Goal: Check status: Check status

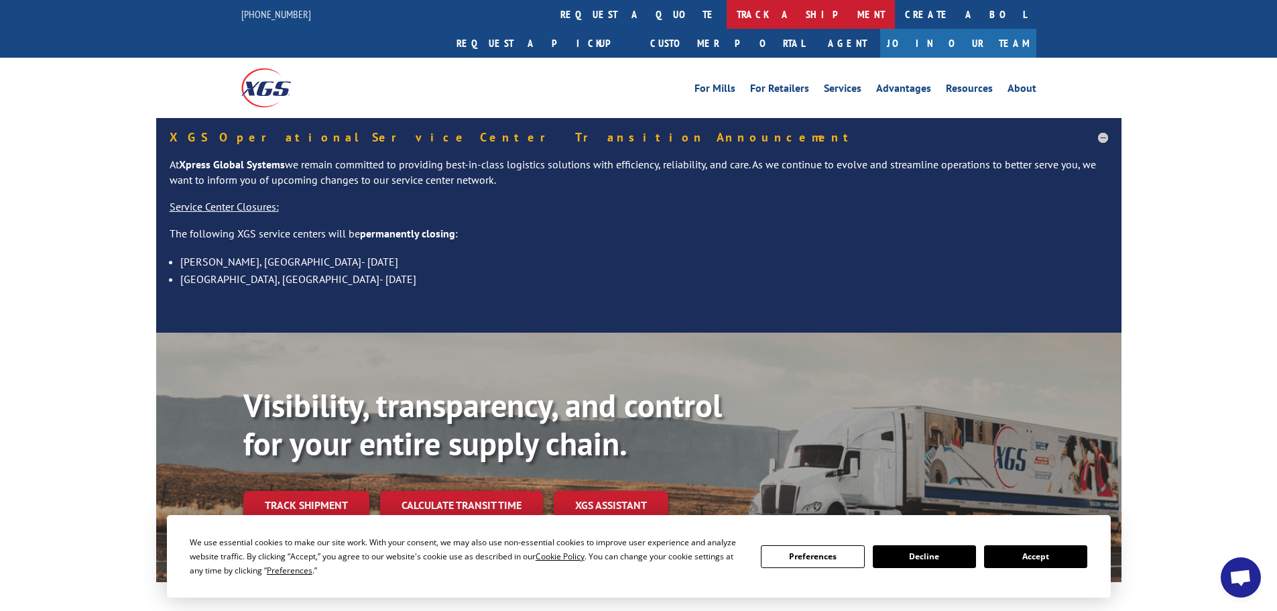
click at [727, 15] on link "track a shipment" at bounding box center [811, 14] width 168 height 29
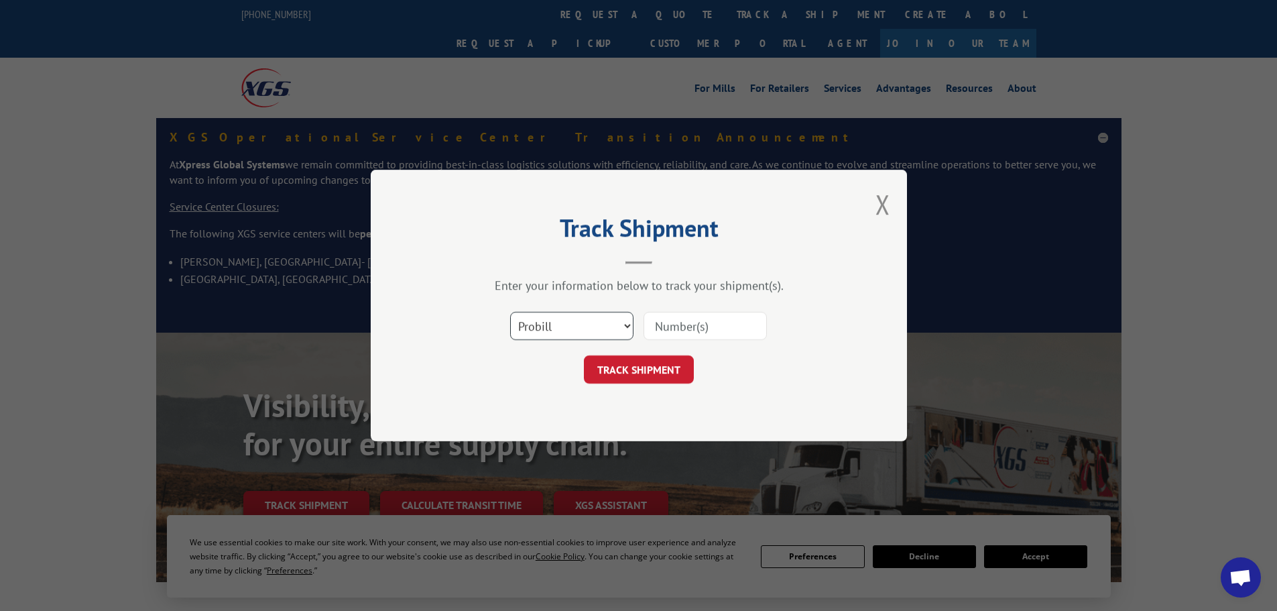
drag, startPoint x: 596, startPoint y: 323, endPoint x: 587, endPoint y: 324, distance: 8.7
click at [596, 323] on select "Select category... Probill BOL PO" at bounding box center [571, 326] width 123 height 28
select select "po"
click at [510, 312] on select "Select category... Probill BOL PO" at bounding box center [571, 326] width 123 height 28
click at [688, 326] on input at bounding box center [705, 326] width 123 height 28
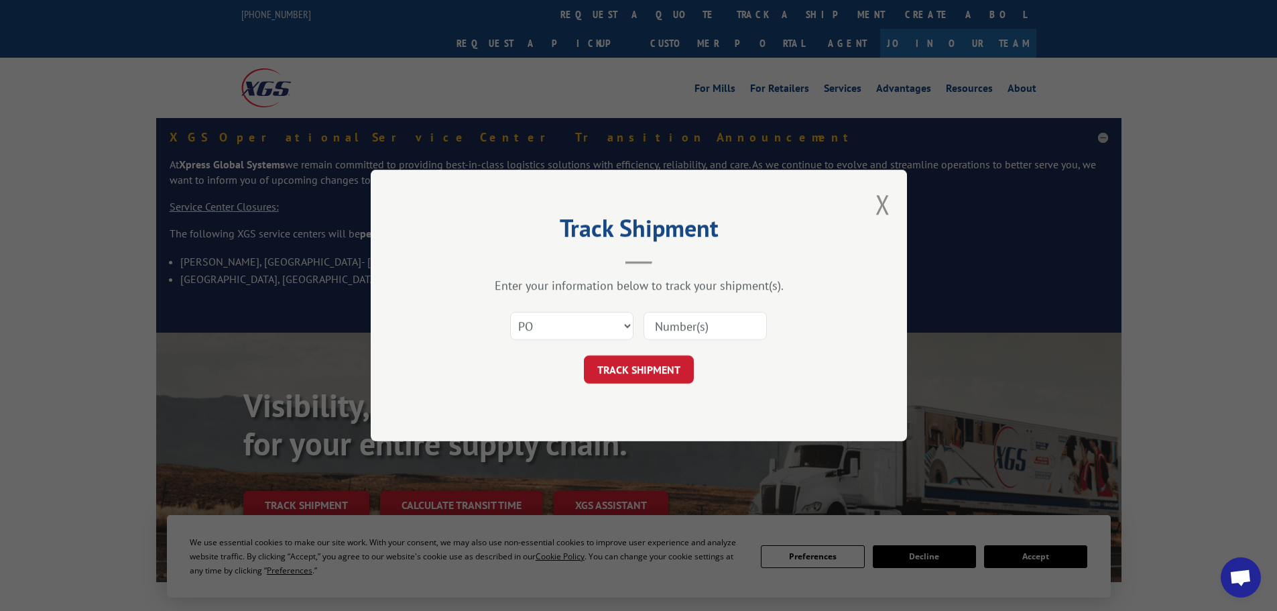
paste input "38539862"
type input "38539862"
click at [636, 371] on button "TRACK SHIPMENT" at bounding box center [639, 369] width 110 height 28
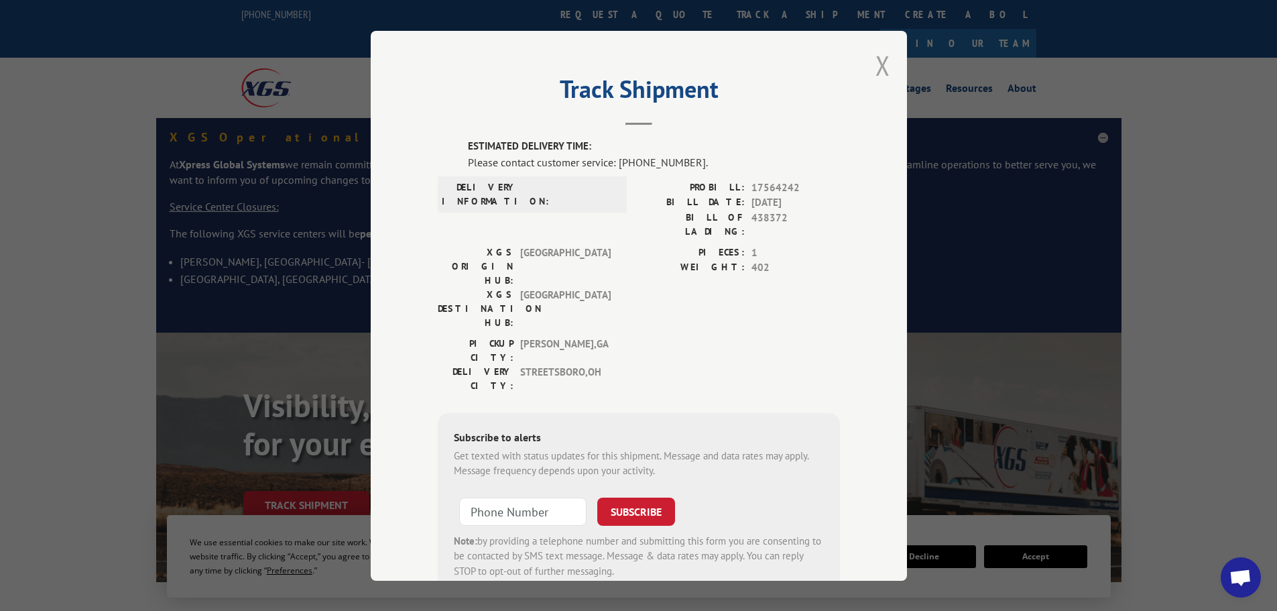
click at [875, 59] on button "Close modal" at bounding box center [882, 66] width 15 height 36
